Goal: Check status: Check status

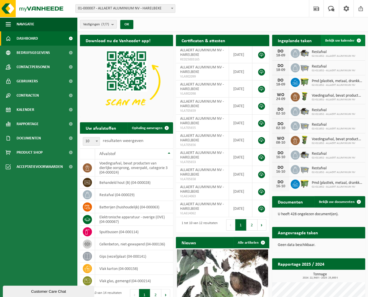
click at [335, 39] on span "Bekijk uw kalender" at bounding box center [339, 41] width 29 height 4
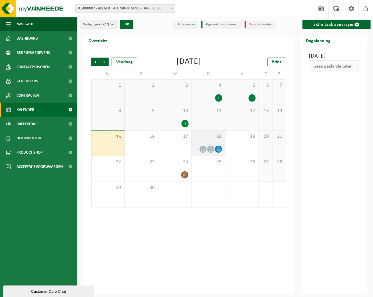
click at [210, 135] on span "18" at bounding box center [208, 136] width 27 height 6
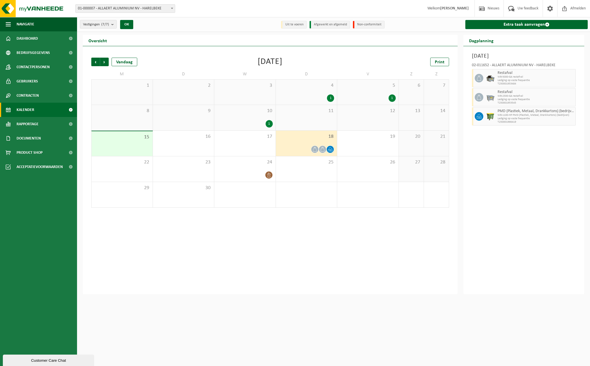
click at [303, 268] on div "Vorige Volgende Vandaag September 2025 Print M D W D V Z Z 1 2 3 4 1 5 1 6 7 8 …" at bounding box center [270, 170] width 375 height 248
click at [151, 96] on div "1" at bounding box center [122, 92] width 61 height 25
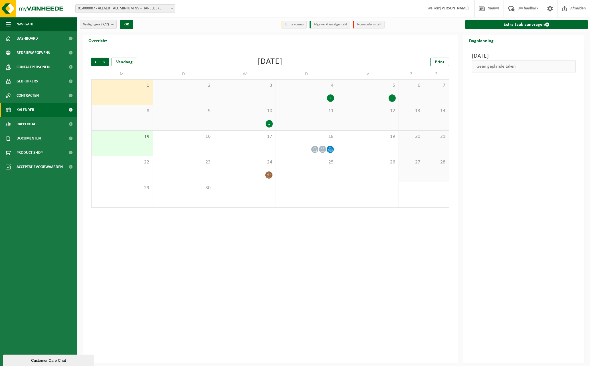
click at [322, 247] on div "Vorige Volgende Vandaag September 2025 Print M D W D V Z Z 1 2 3 4 1 5 1 6 7 8 …" at bounding box center [270, 204] width 375 height 317
click at [21, 122] on span "Rapportage" at bounding box center [28, 124] width 22 height 14
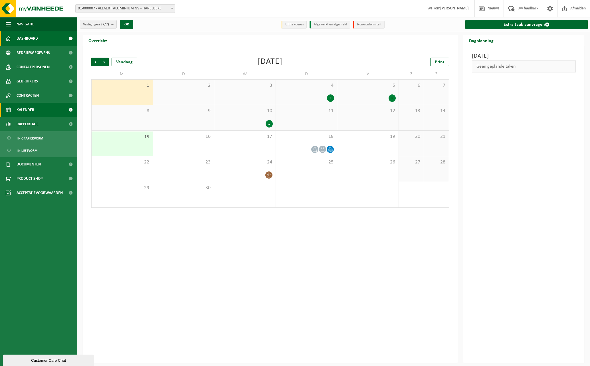
click at [23, 35] on span "Dashboard" at bounding box center [27, 38] width 21 height 14
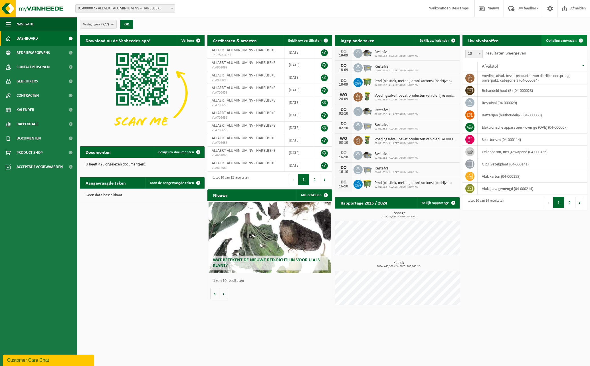
click at [560, 39] on span "Ophaling aanvragen" at bounding box center [561, 41] width 31 height 4
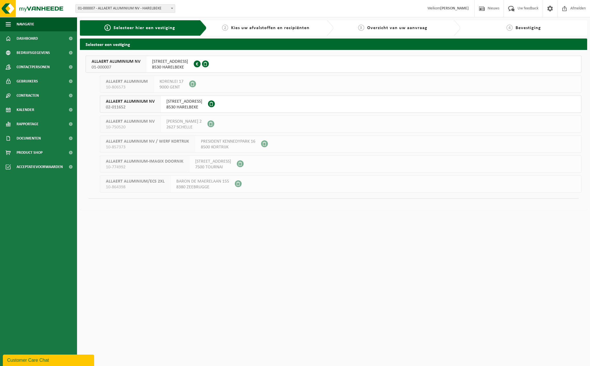
click at [125, 108] on span "02-011652" at bounding box center [130, 107] width 49 height 6
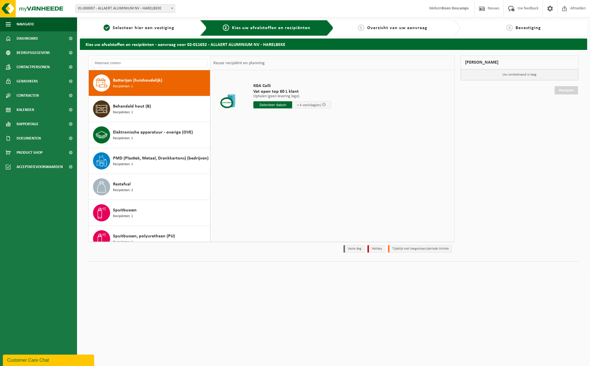
click at [199, 309] on html "Vestiging: 01-000007 - ALLAERT ALUMINIUM NV - HARELBEKE 10-806573 - ALLAERT ALU…" at bounding box center [295, 183] width 590 height 366
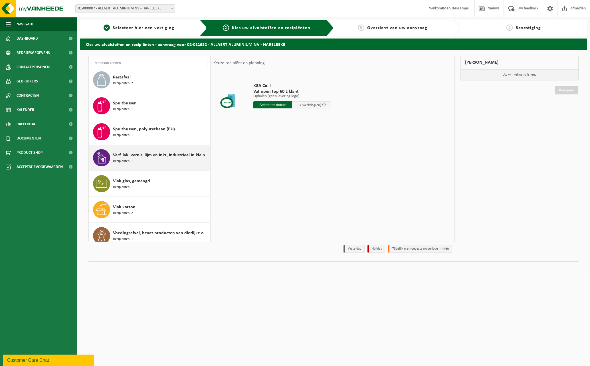
scroll to position [114, 0]
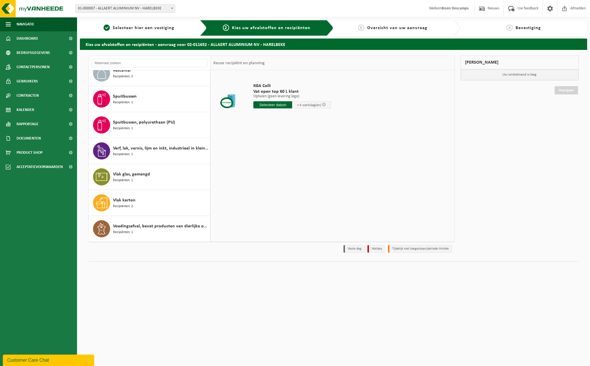
drag, startPoint x: 289, startPoint y: 151, endPoint x: 279, endPoint y: 153, distance: 9.6
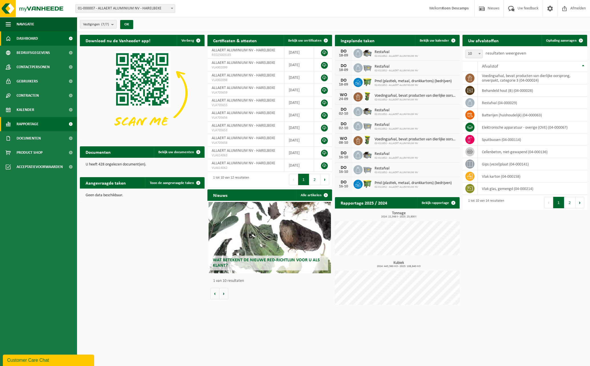
click at [31, 124] on span "Rapportage" at bounding box center [28, 124] width 22 height 14
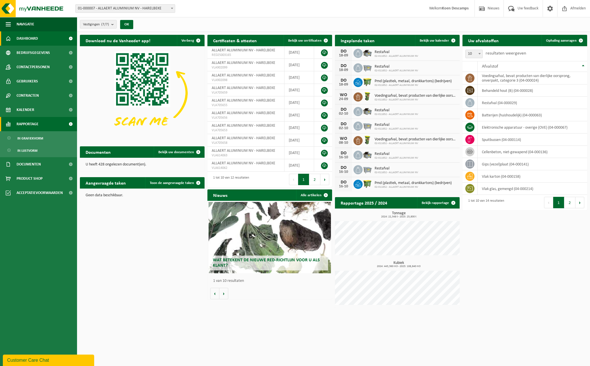
click at [31, 124] on span "Rapportage" at bounding box center [28, 124] width 22 height 14
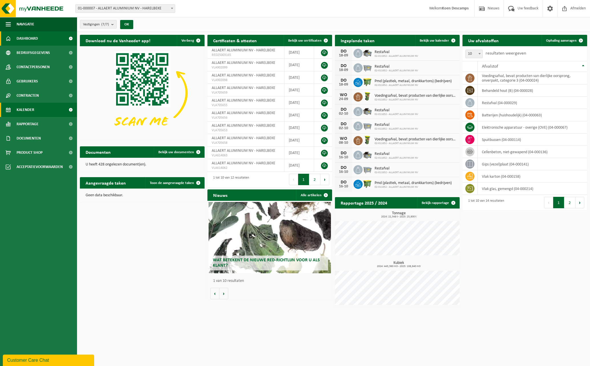
click at [29, 111] on span "Kalender" at bounding box center [26, 110] width 18 height 14
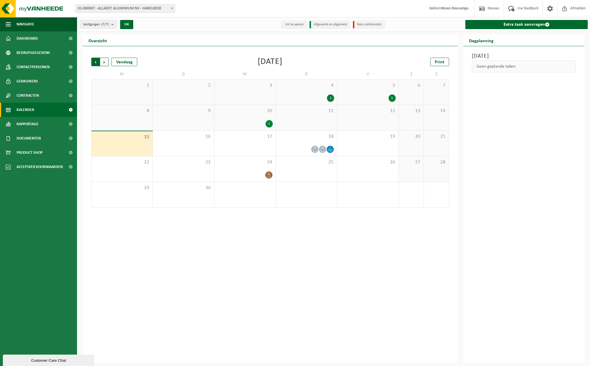
click at [104, 60] on span "Volgende" at bounding box center [104, 62] width 9 height 9
